Goal: Navigation & Orientation: Find specific page/section

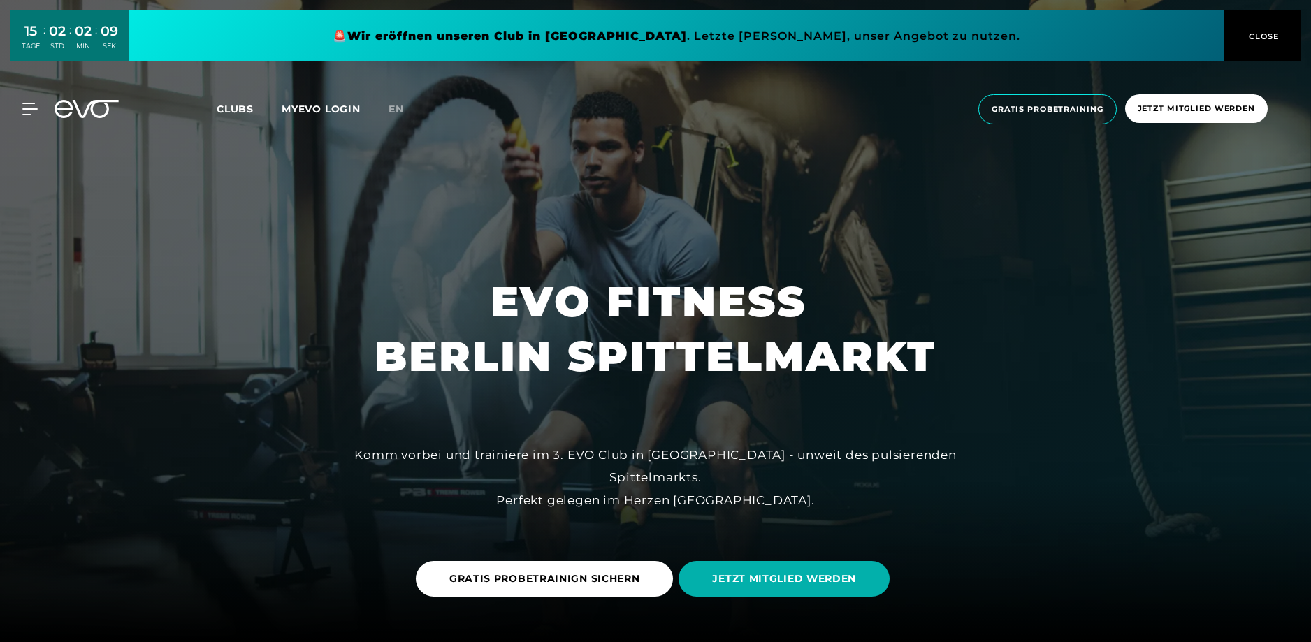
click at [164, 341] on div at bounding box center [655, 321] width 1311 height 642
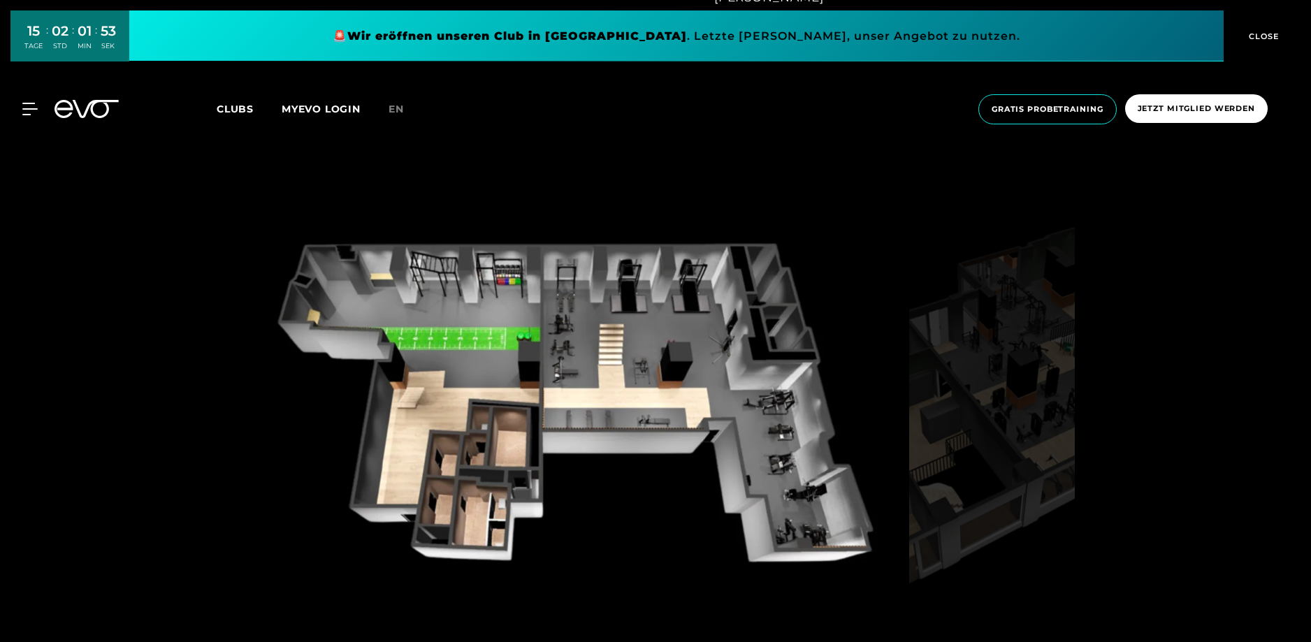
scroll to position [1398, 0]
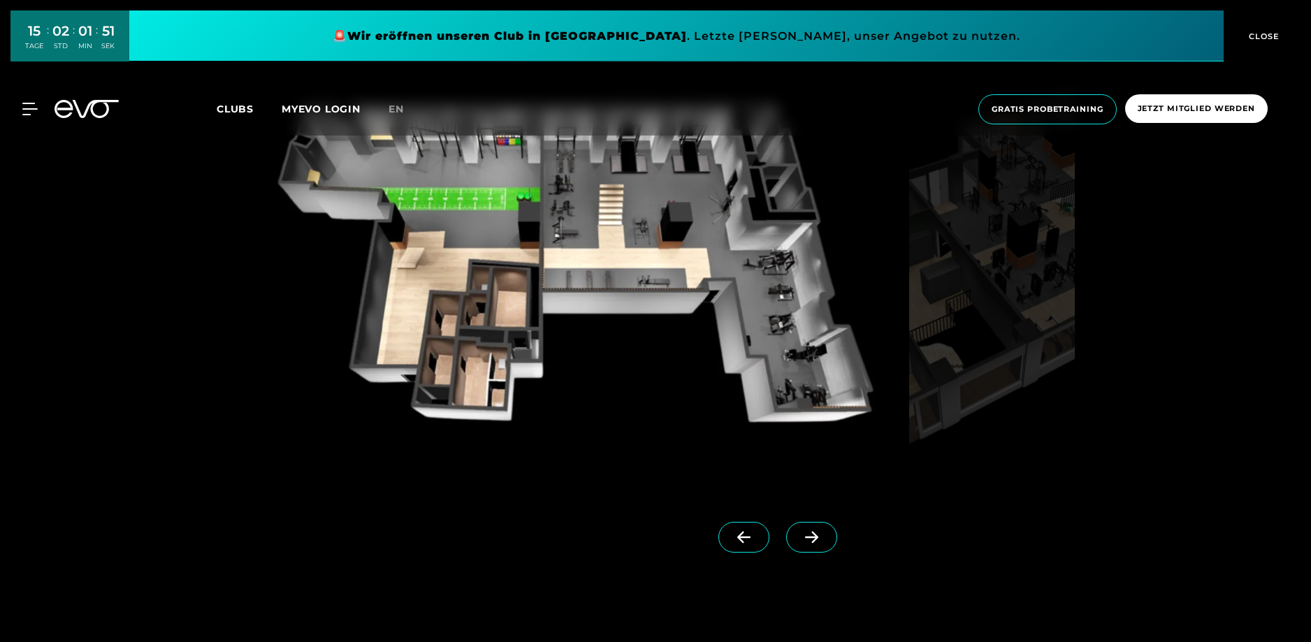
click at [786, 544] on span at bounding box center [811, 537] width 51 height 31
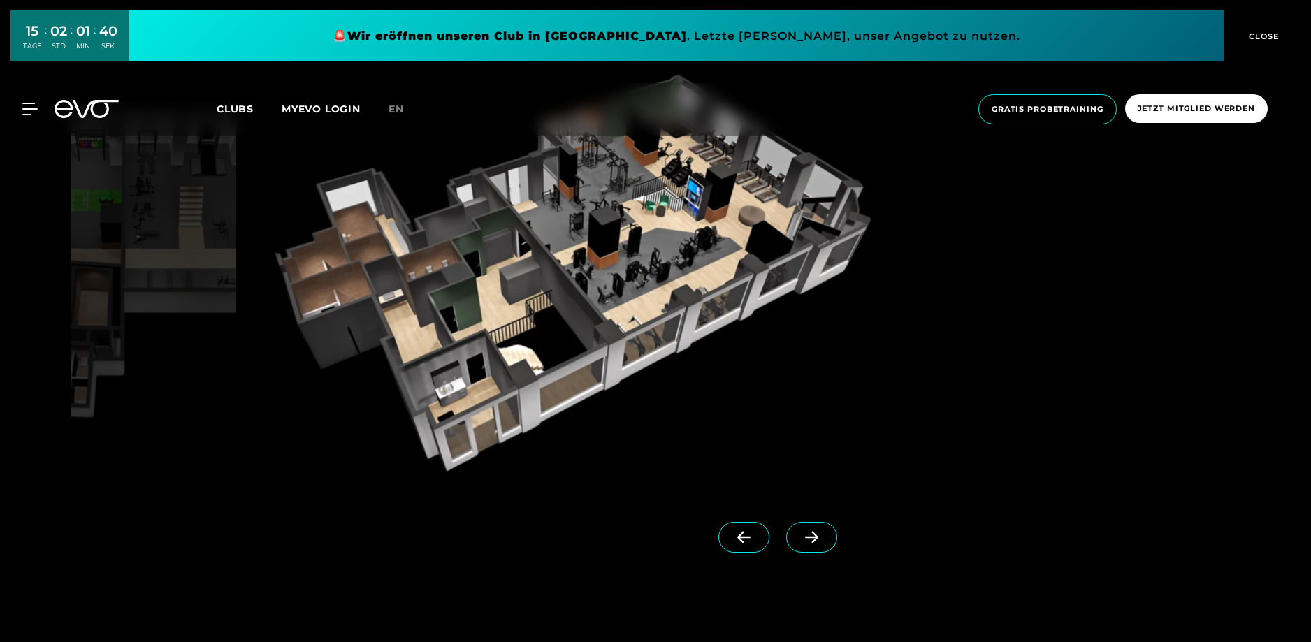
click at [786, 544] on span at bounding box center [811, 537] width 51 height 31
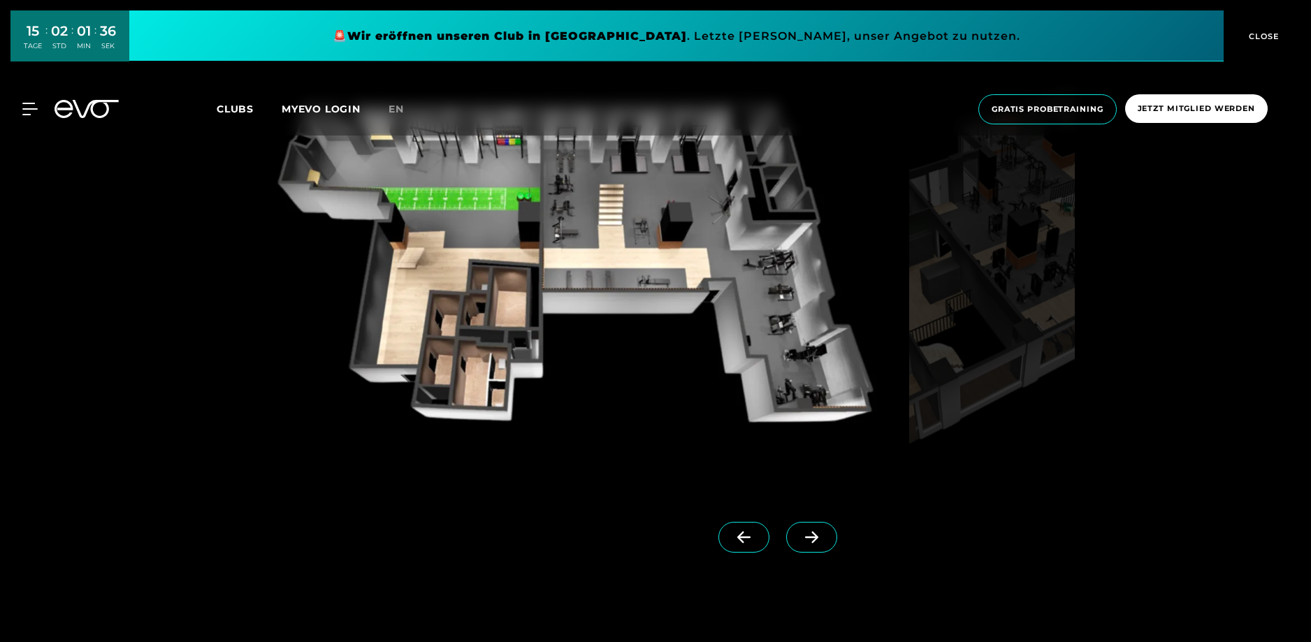
click at [786, 544] on span at bounding box center [811, 537] width 51 height 31
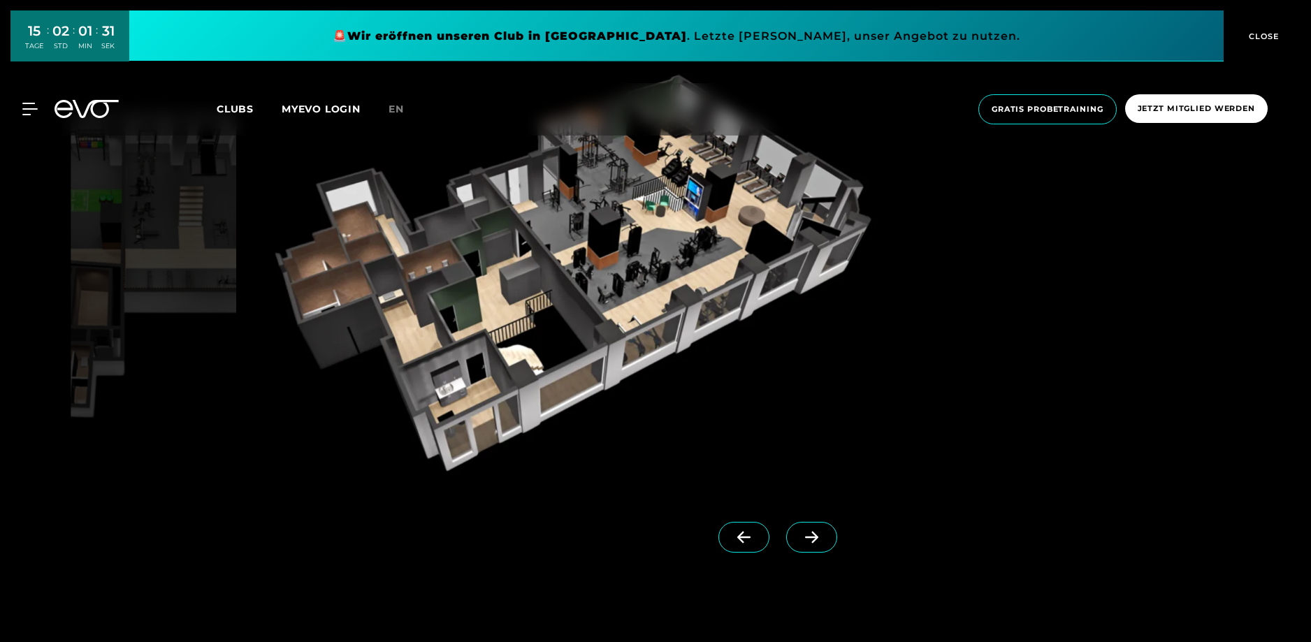
click at [1252, 43] on button "CLOSE" at bounding box center [1262, 35] width 77 height 51
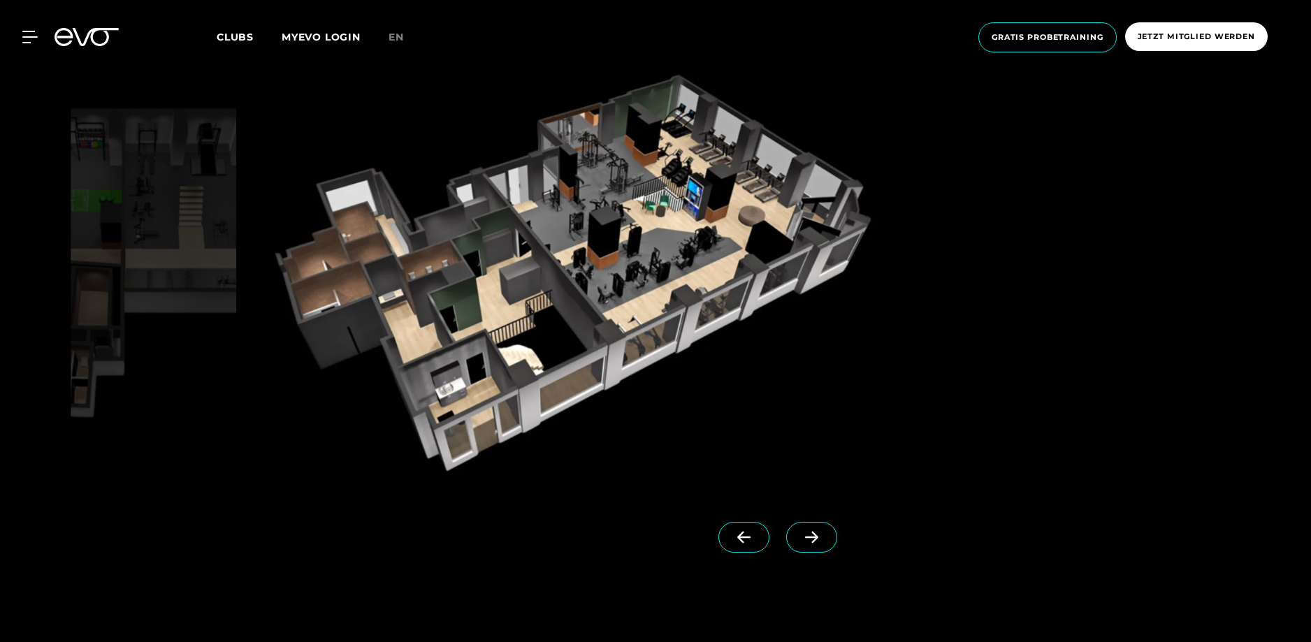
click at [800, 543] on icon at bounding box center [812, 537] width 24 height 13
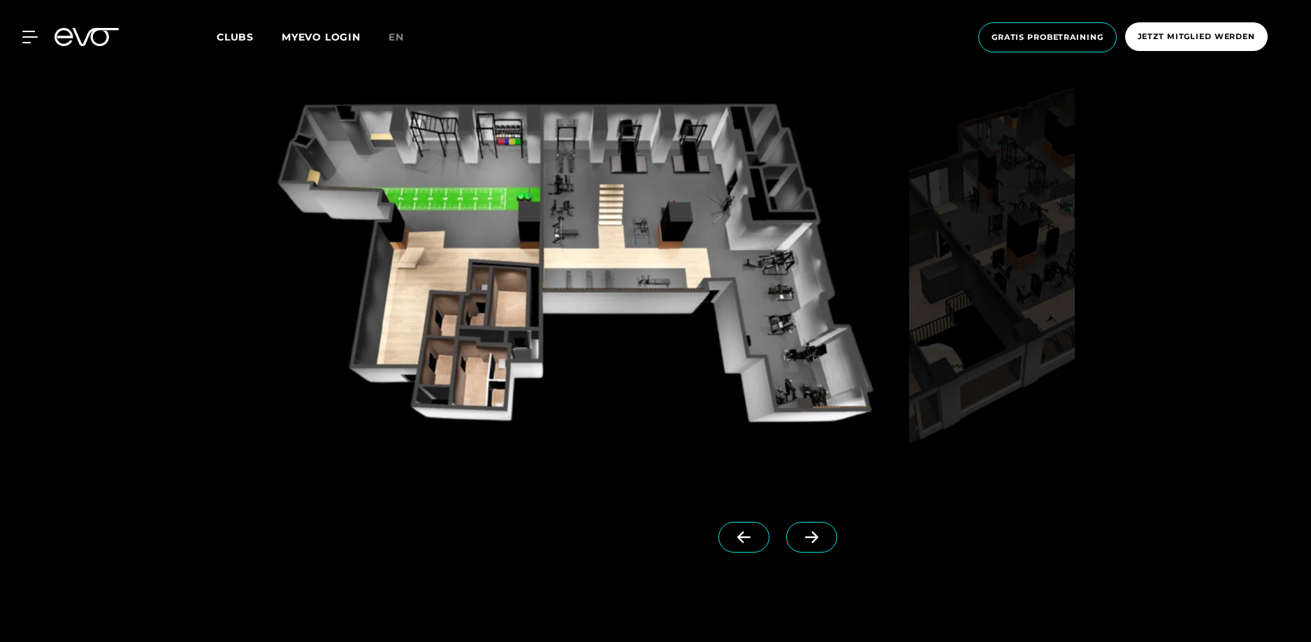
click at [800, 543] on icon at bounding box center [812, 537] width 24 height 13
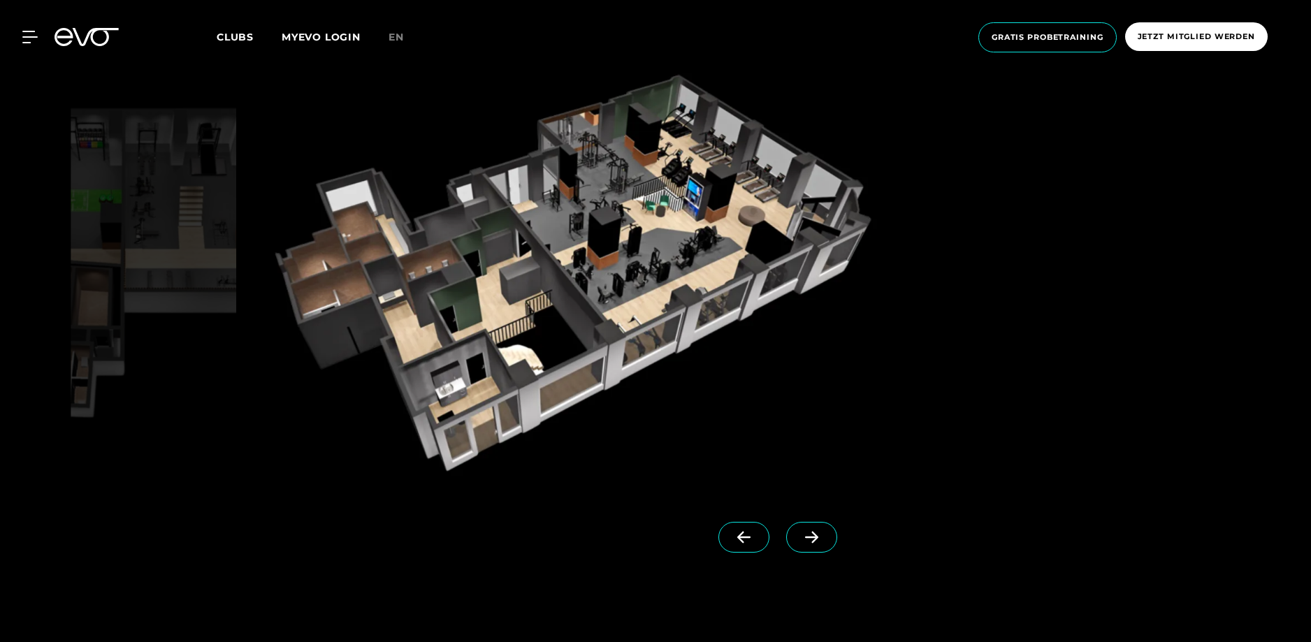
click at [229, 42] on span "Clubs" at bounding box center [235, 37] width 37 height 13
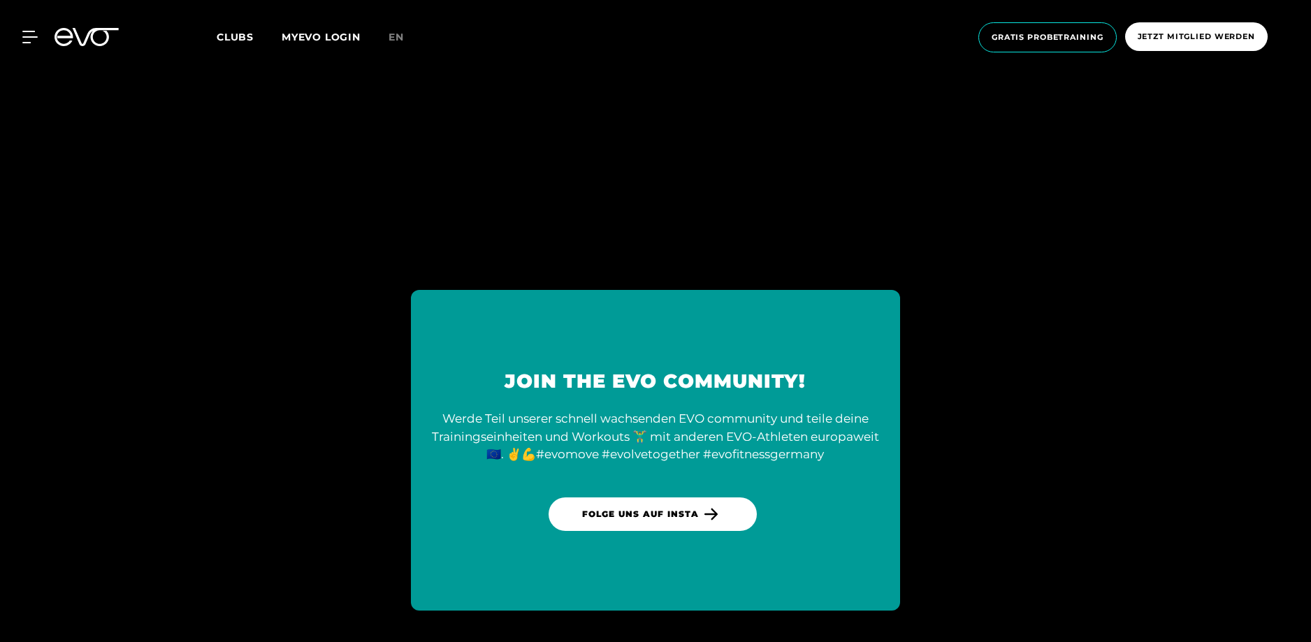
scroll to position [6525, 0]
